Goal: Transaction & Acquisition: Book appointment/travel/reservation

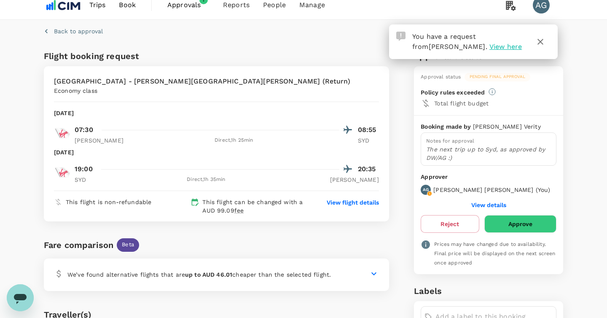
scroll to position [12, 0]
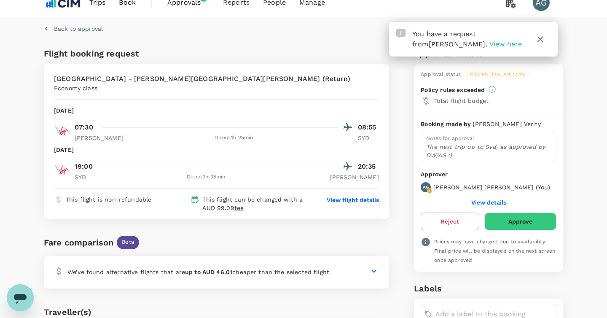
click at [340, 266] on div "We’ve found alternative flights that are up to AUD 46.01 cheaper than the selec…" at bounding box center [201, 272] width 294 height 12
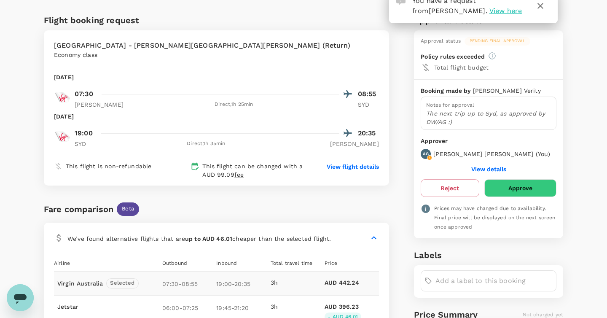
scroll to position [0, 0]
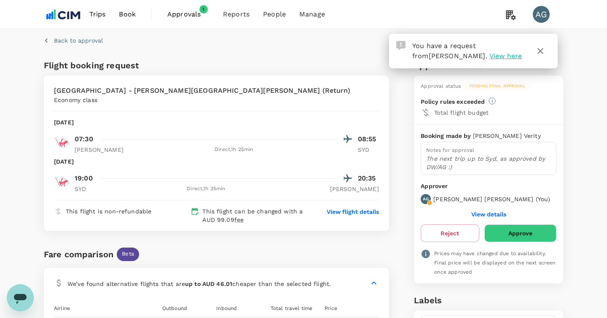
click at [126, 19] on span "Book" at bounding box center [127, 14] width 17 height 10
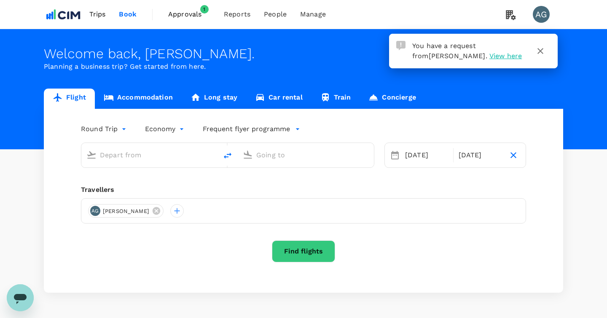
type input "Munich (MUC)"
type input "[GEOGRAPHIC_DATA] (DUB)"
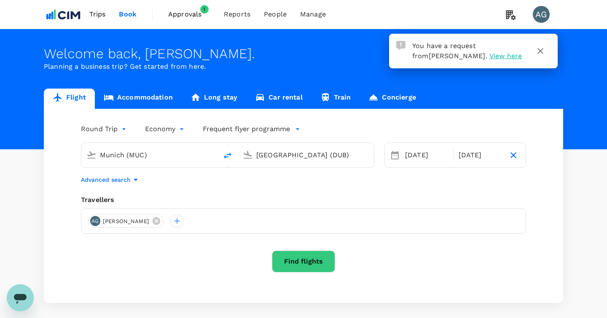
drag, startPoint x: 170, startPoint y: 154, endPoint x: 90, endPoint y: 154, distance: 80.5
click at [90, 154] on div "Munich (MUC)" at bounding box center [147, 153] width 129 height 19
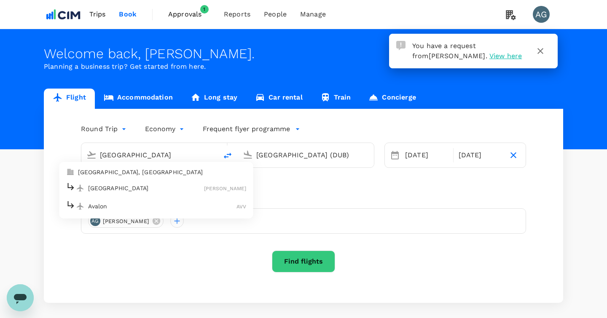
click at [83, 187] on img at bounding box center [80, 188] width 8 height 8
type input "[GEOGRAPHIC_DATA] ([PERSON_NAME])"
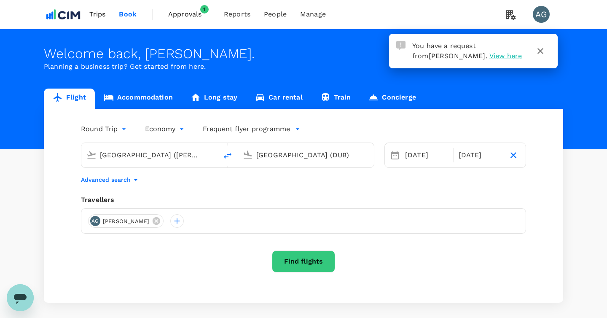
drag, startPoint x: 307, startPoint y: 149, endPoint x: 254, endPoint y: 148, distance: 52.7
click at [254, 148] on div "[GEOGRAPHIC_DATA] (DUB)" at bounding box center [311, 153] width 116 height 17
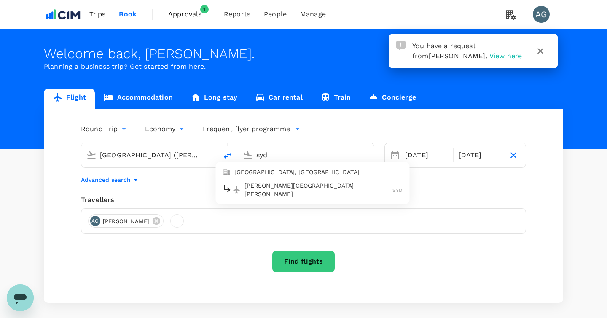
click at [309, 187] on p "[PERSON_NAME][GEOGRAPHIC_DATA][PERSON_NAME]" at bounding box center [318, 189] width 148 height 17
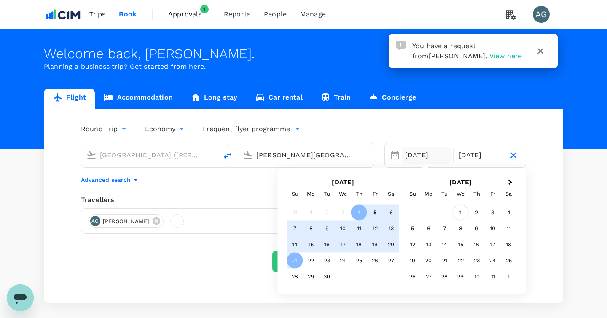
type input "[PERSON_NAME][GEOGRAPHIC_DATA][PERSON_NAME] (SYD)"
click at [466, 215] on div "1" at bounding box center [461, 212] width 16 height 16
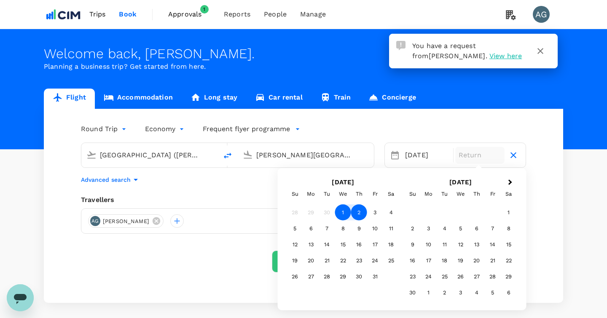
click at [361, 212] on div "2" at bounding box center [359, 212] width 16 height 16
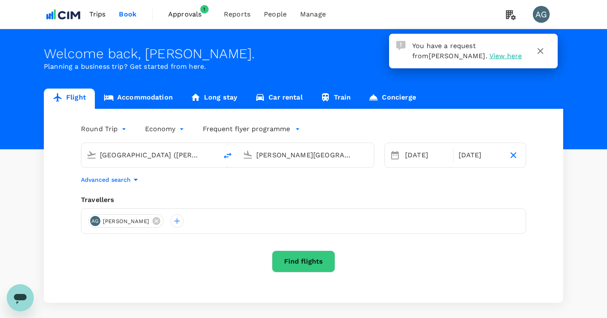
click at [302, 263] on button "Find flights" at bounding box center [303, 261] width 63 height 22
